Goal: Information Seeking & Learning: Compare options

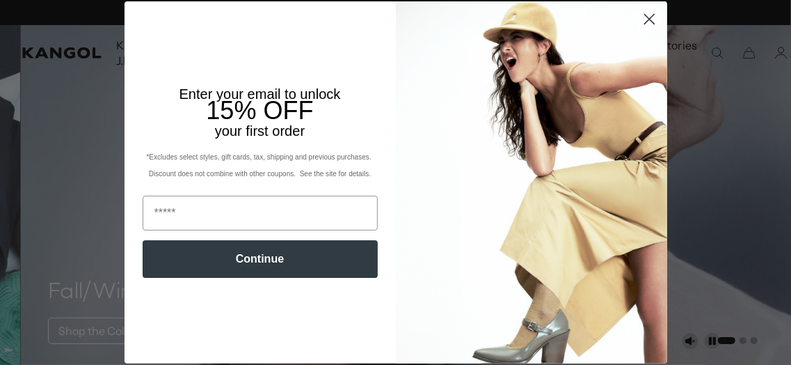
click at [646, 19] on circle "Close dialog" at bounding box center [648, 19] width 23 height 23
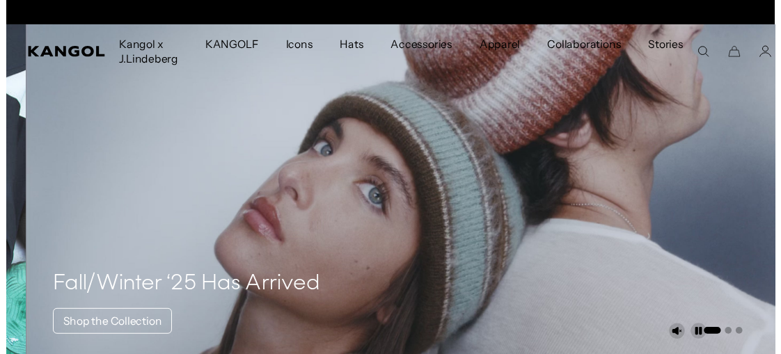
scroll to position [0, 286]
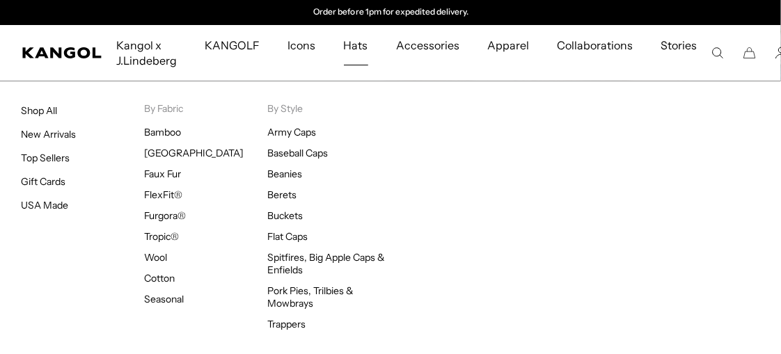
click at [360, 39] on span "Hats" at bounding box center [356, 45] width 24 height 40
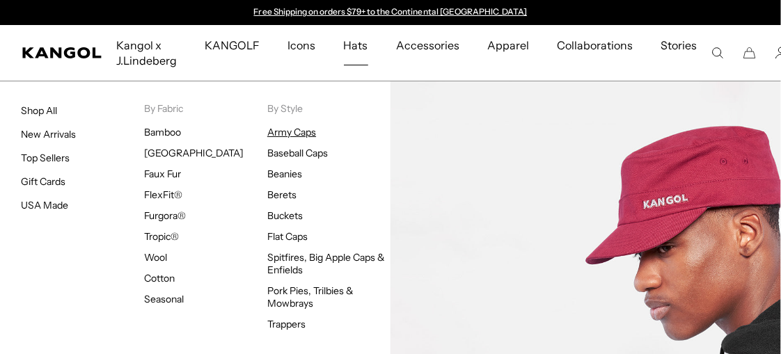
click at [307, 132] on link "Army Caps" at bounding box center [291, 132] width 49 height 13
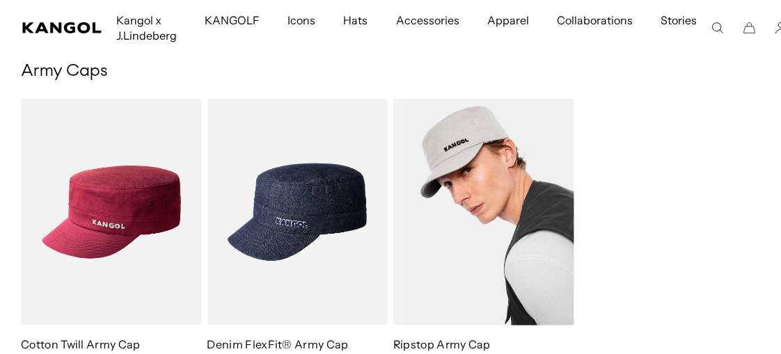
scroll to position [0, 286]
click at [499, 230] on img at bounding box center [483, 212] width 181 height 227
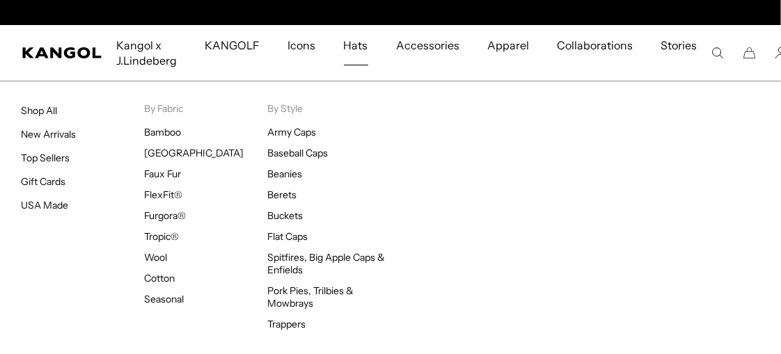
scroll to position [0, 286]
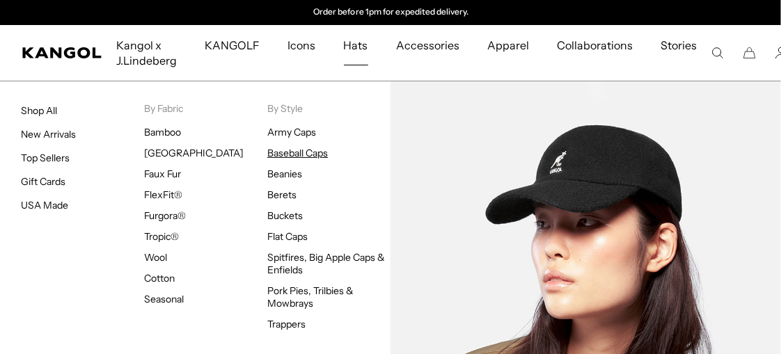
click at [324, 154] on link "Baseball Caps" at bounding box center [297, 153] width 61 height 13
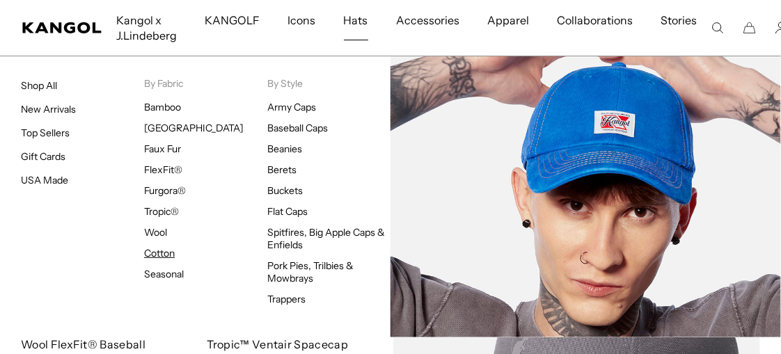
scroll to position [0, 286]
click at [160, 253] on link "Cotton" at bounding box center [159, 253] width 31 height 13
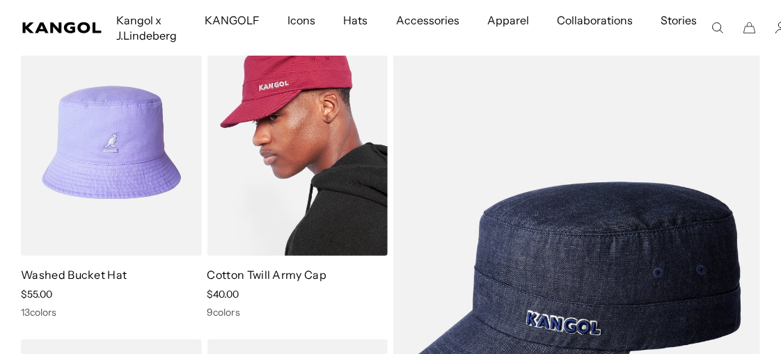
click at [288, 155] on img at bounding box center [297, 142] width 181 height 227
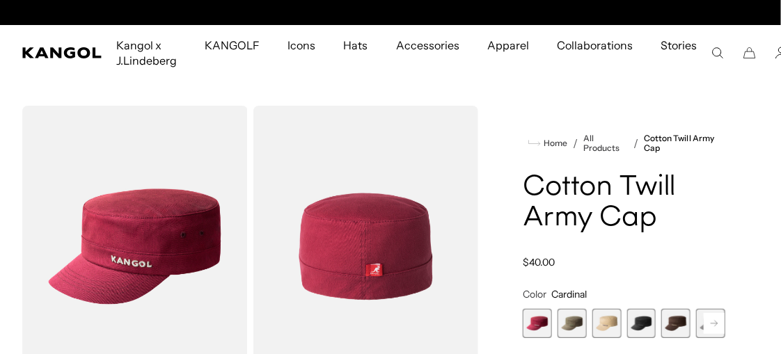
scroll to position [0, 286]
click at [574, 328] on span "2 of 9" at bounding box center [571, 323] width 29 height 29
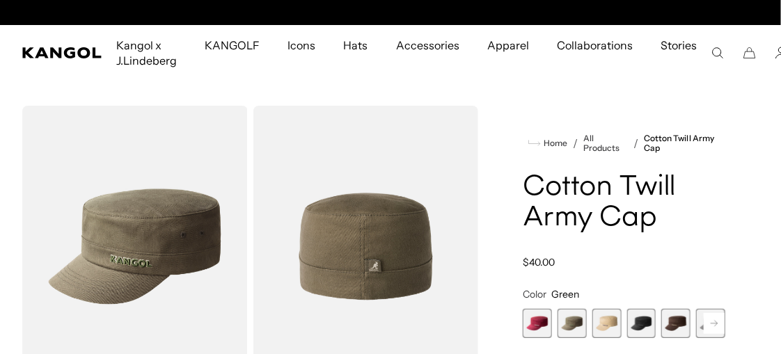
scroll to position [0, 286]
click at [608, 323] on span "3 of 9" at bounding box center [606, 323] width 29 height 29
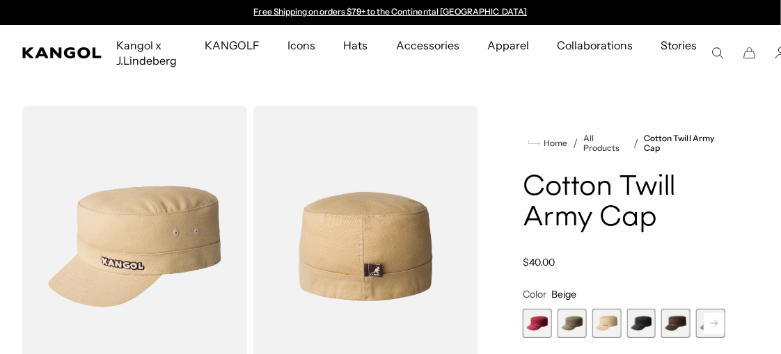
click at [677, 323] on span "5 of 9" at bounding box center [675, 323] width 29 height 29
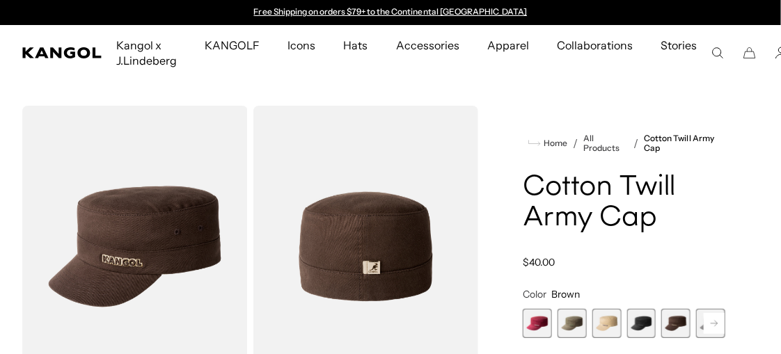
click at [570, 326] on span "2 of 9" at bounding box center [571, 323] width 29 height 29
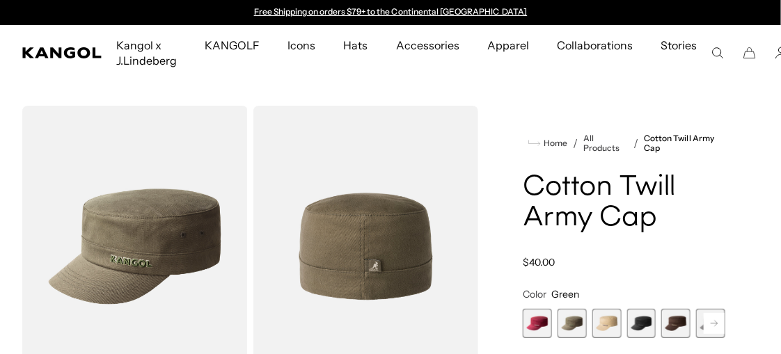
click at [609, 324] on span "3 of 9" at bounding box center [606, 323] width 29 height 29
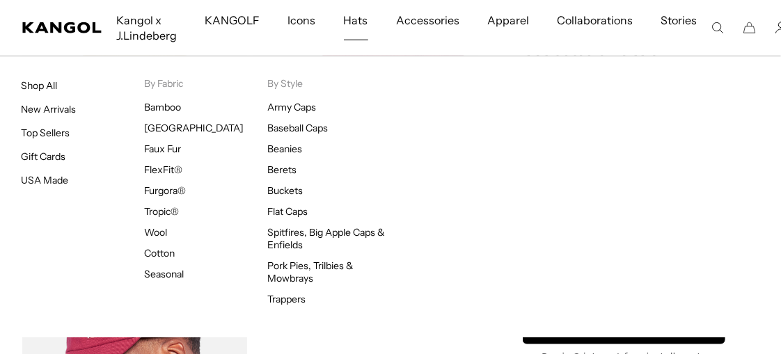
scroll to position [0, 286]
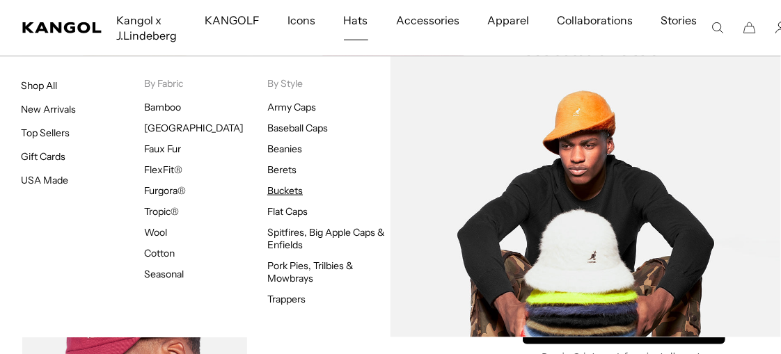
click at [287, 191] on link "Buckets" at bounding box center [284, 190] width 35 height 13
